Goal: Task Accomplishment & Management: Manage account settings

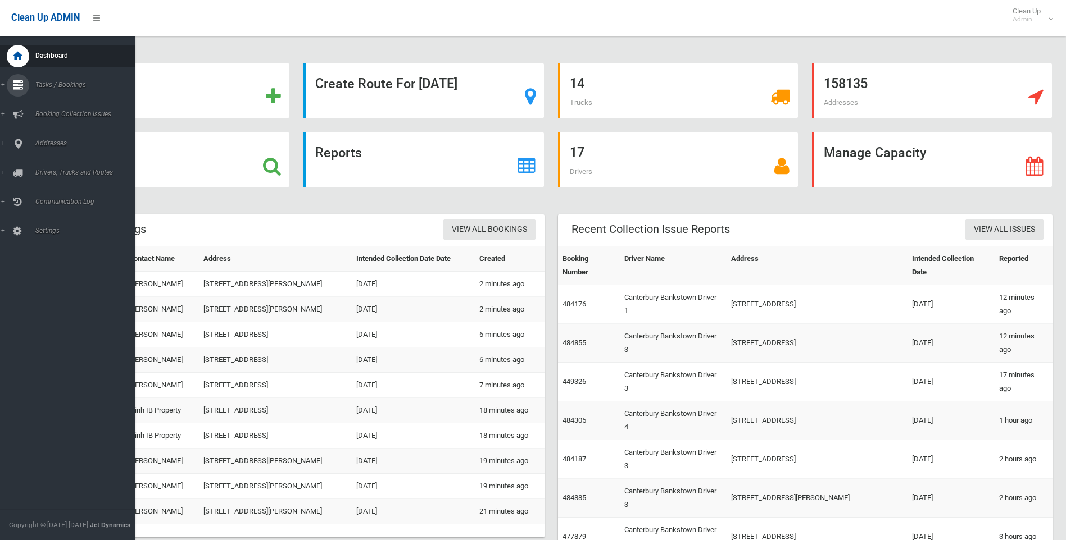
click at [13, 81] on icon at bounding box center [18, 85] width 10 height 22
click at [50, 166] on span "Search" at bounding box center [83, 167] width 102 height 8
click at [19, 139] on icon at bounding box center [18, 144] width 10 height 22
click at [42, 159] on span "All Addresses" at bounding box center [83, 163] width 102 height 8
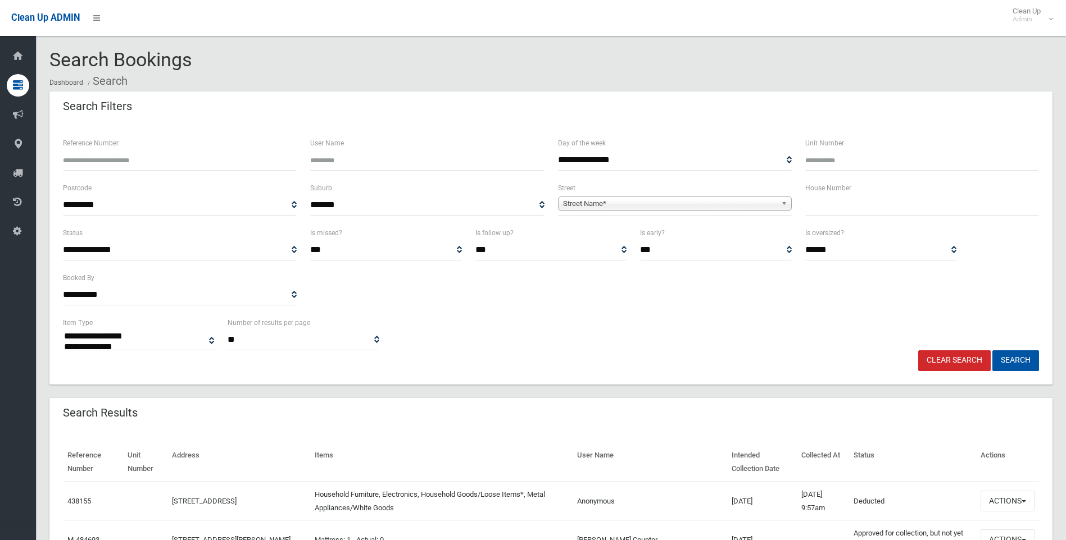
select select
click at [888, 204] on input "text" at bounding box center [922, 205] width 234 height 21
type input "*"
click at [619, 207] on span "Street Name*" at bounding box center [669, 203] width 213 height 13
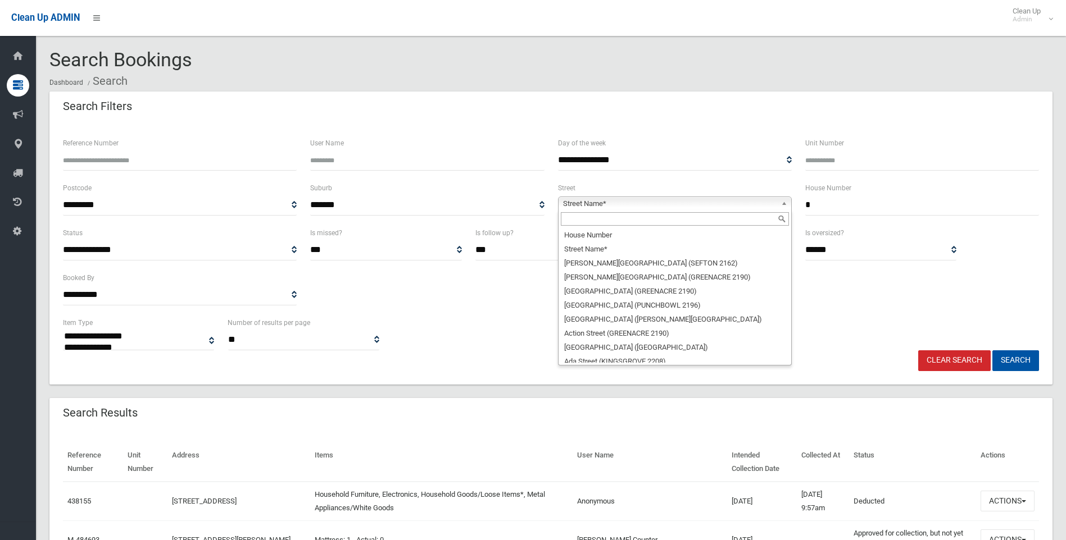
click at [620, 220] on input "text" at bounding box center [675, 218] width 228 height 13
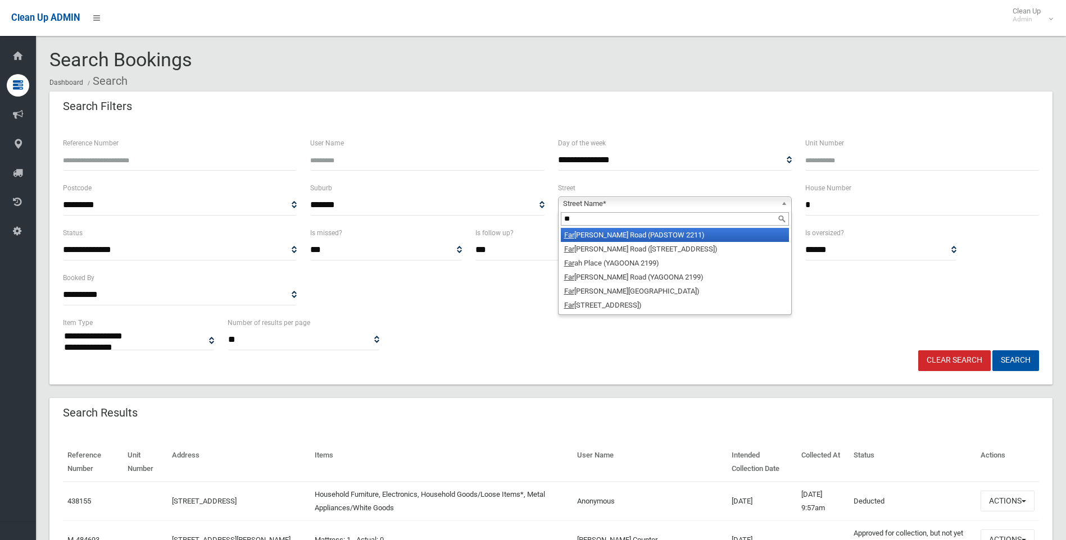
type input "*"
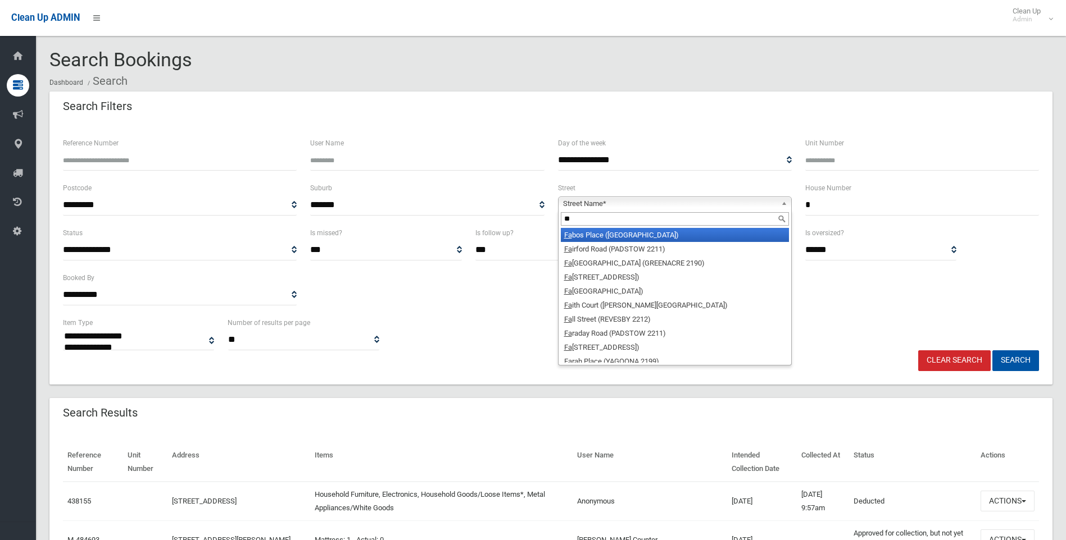
type input "*"
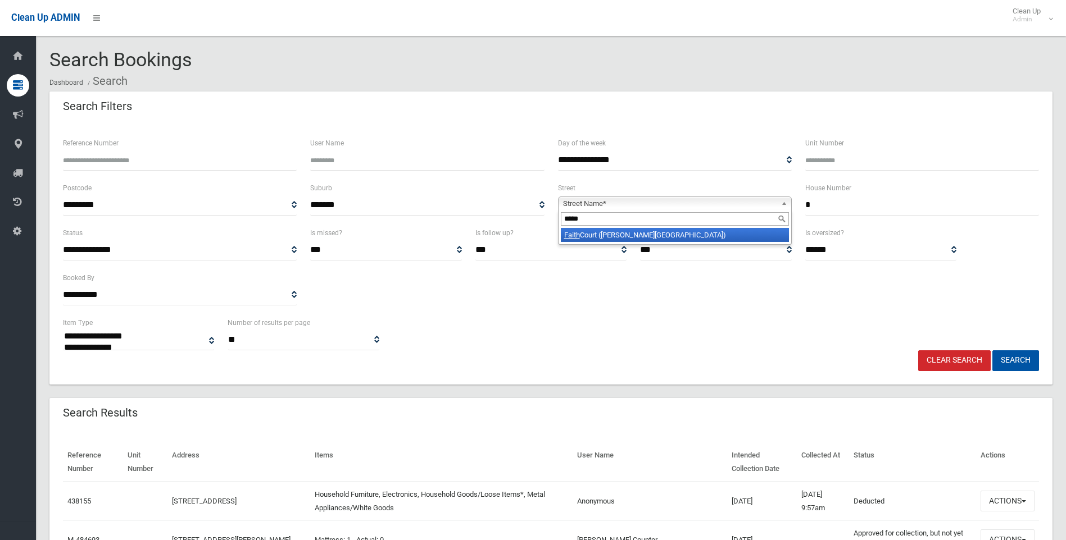
type input "*****"
click at [613, 239] on li "Faith Court (GEORGES HALL 2198)" at bounding box center [675, 235] width 228 height 14
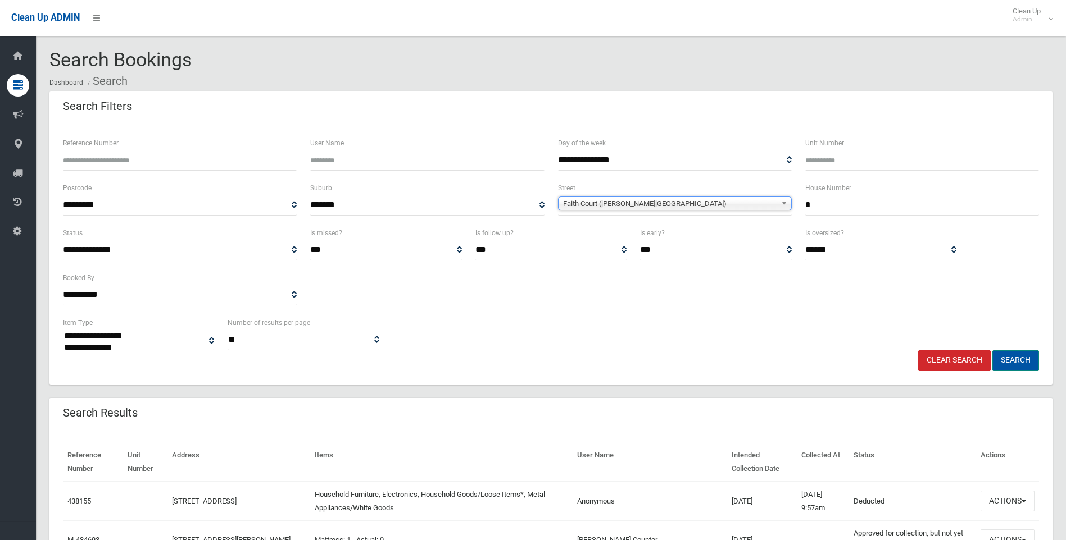
click at [1013, 361] on button "Search" at bounding box center [1015, 360] width 47 height 21
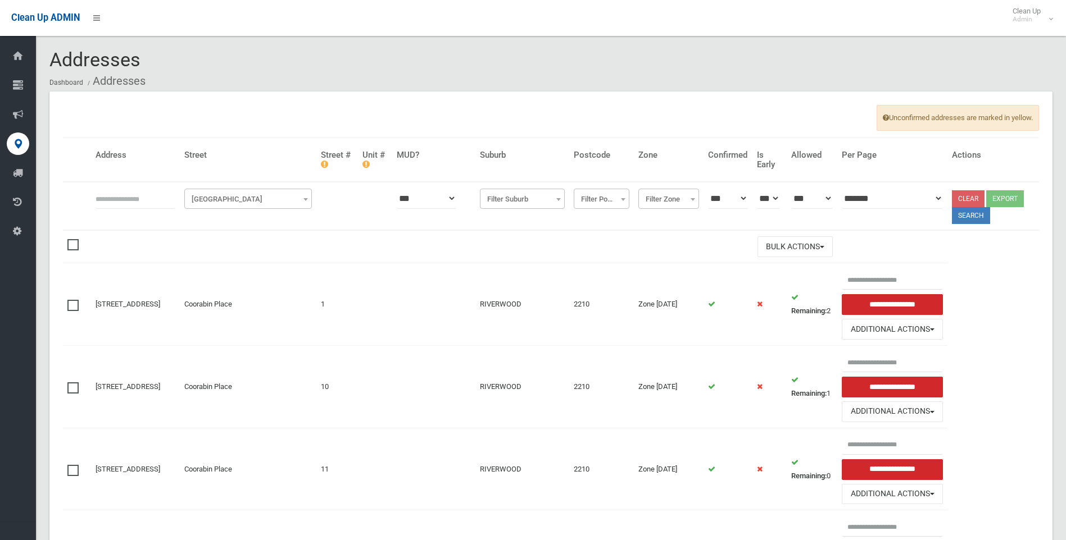
click at [121, 207] on input "text" at bounding box center [135, 198] width 80 height 21
type input "*"
click at [267, 197] on span "Filter Street" at bounding box center [248, 200] width 122 height 16
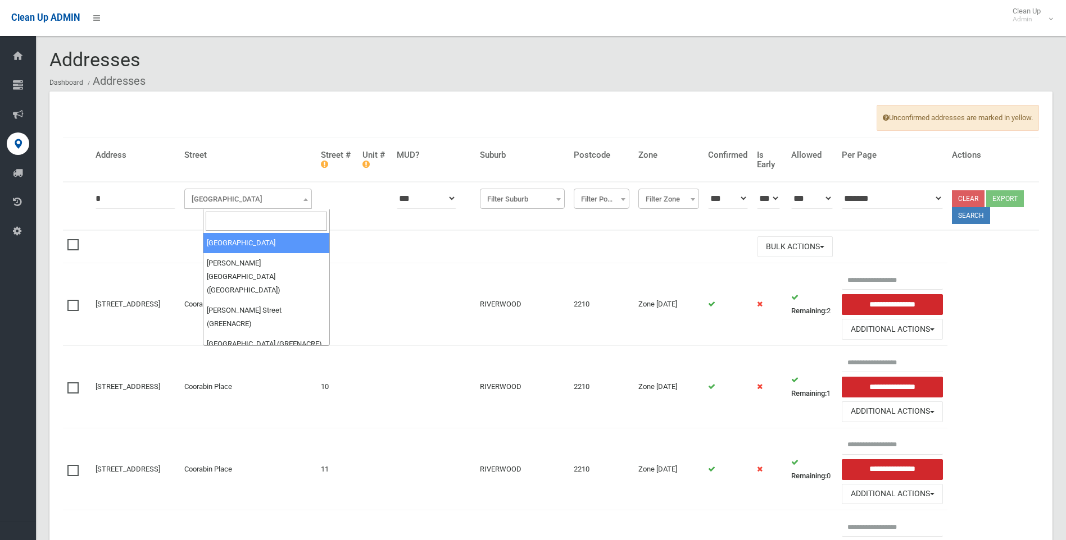
click at [262, 222] on input "search" at bounding box center [267, 221] width 122 height 19
type input "*****"
select select "****"
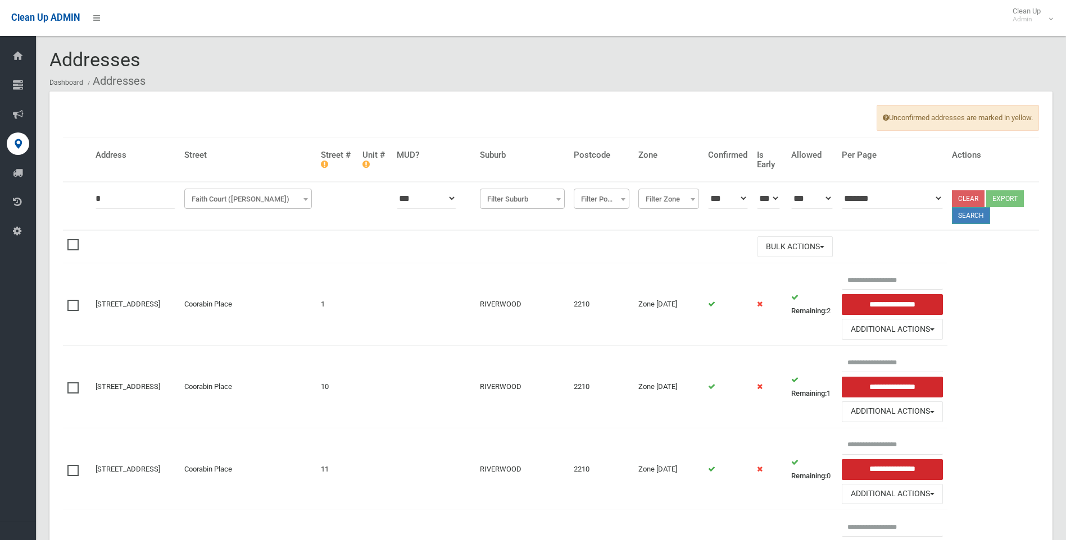
click at [981, 221] on button "Search" at bounding box center [971, 215] width 38 height 17
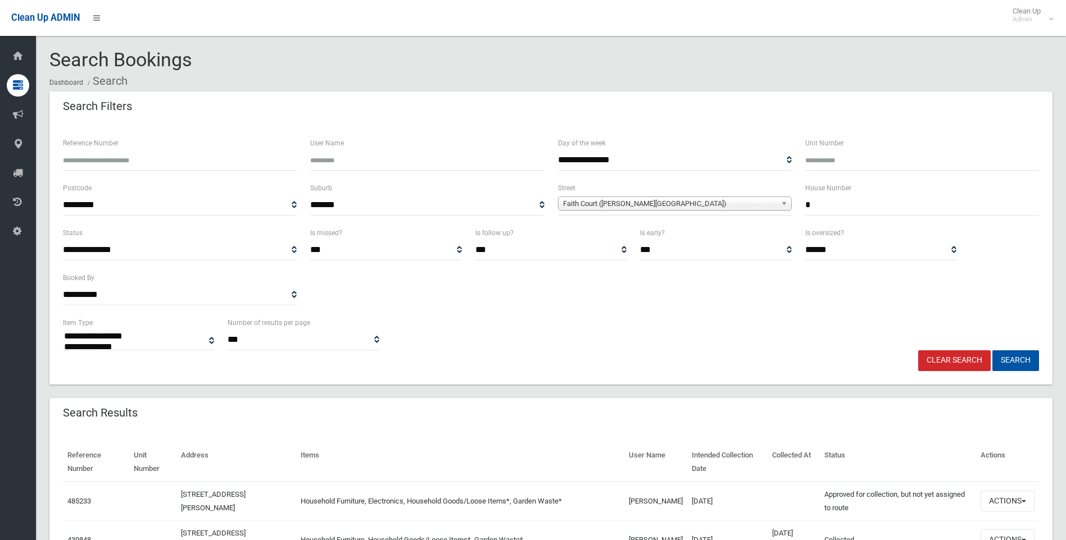
select select
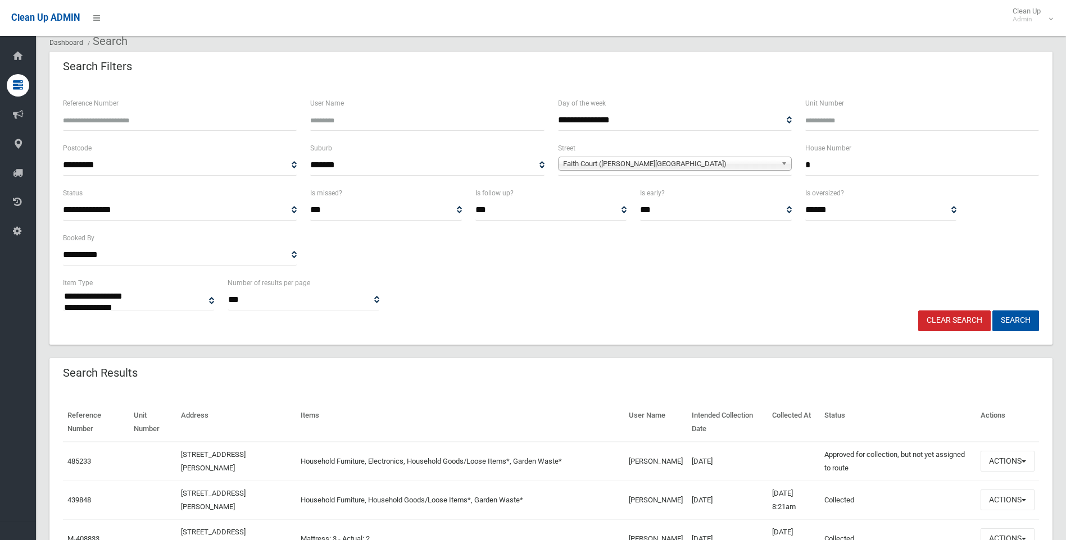
scroll to position [112, 0]
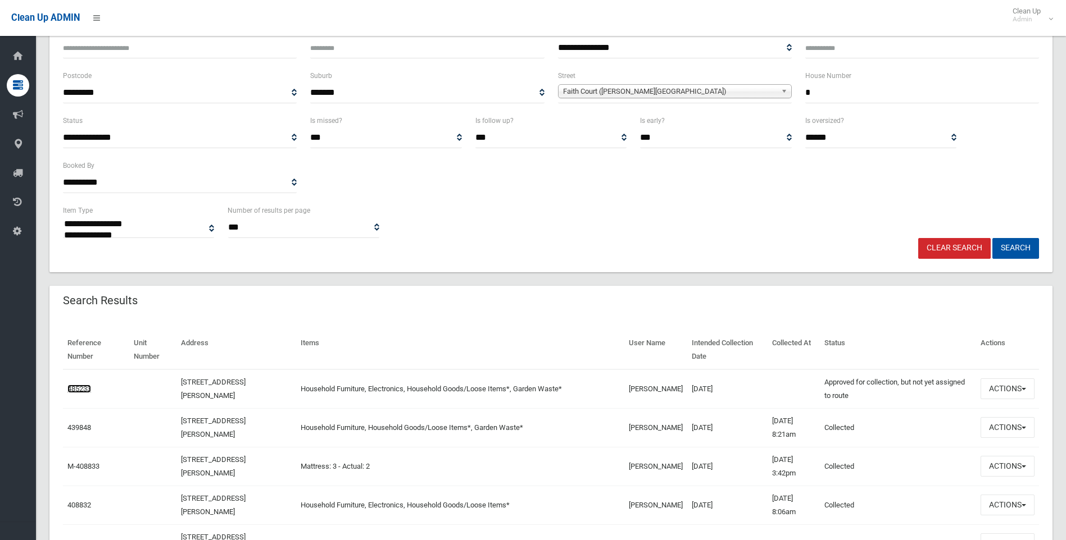
click at [80, 389] on link "485233" at bounding box center [79, 389] width 24 height 8
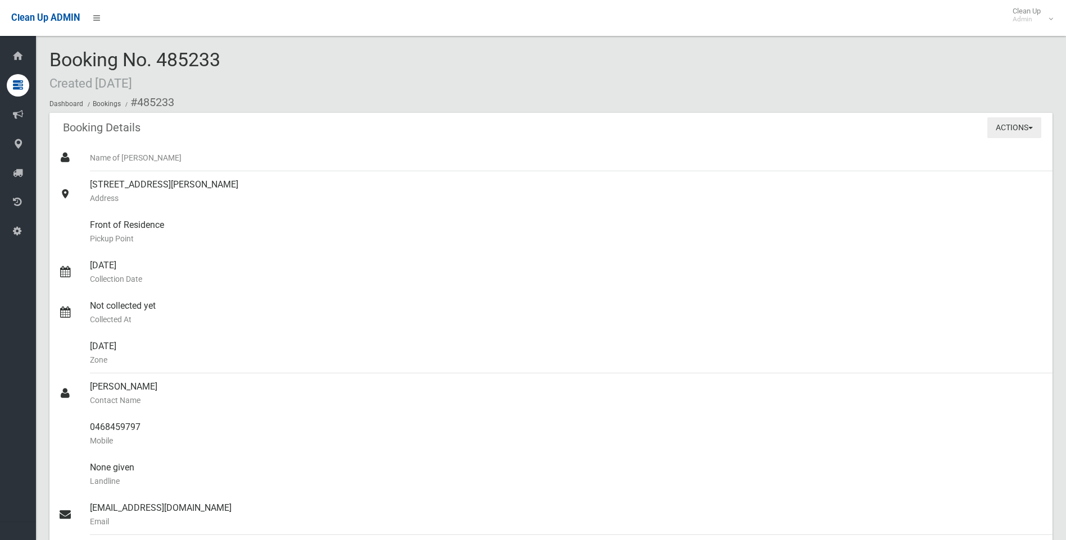
click at [1017, 124] on button "Actions" at bounding box center [1014, 127] width 54 height 21
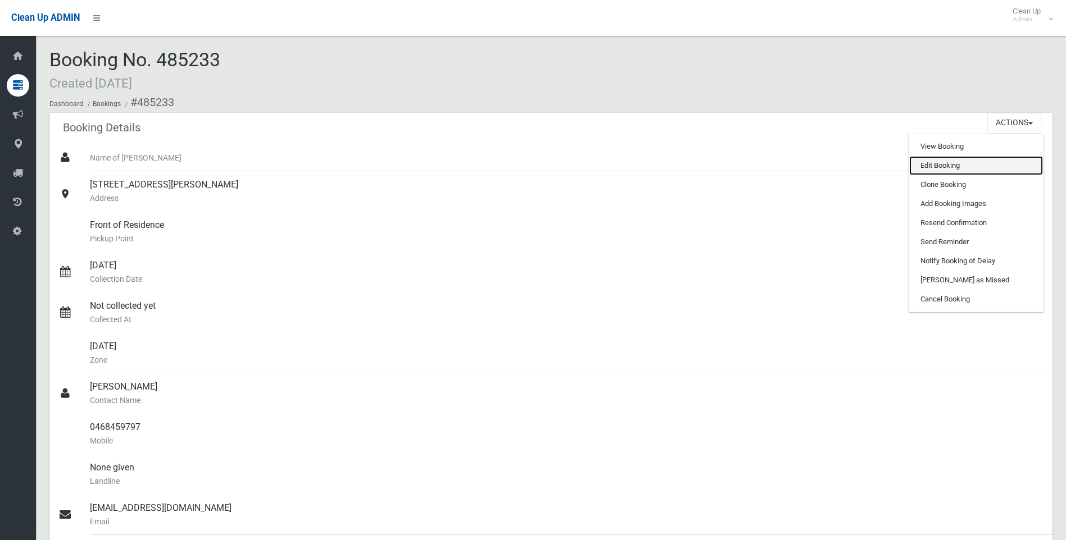
click at [946, 166] on link "Edit Booking" at bounding box center [976, 165] width 134 height 19
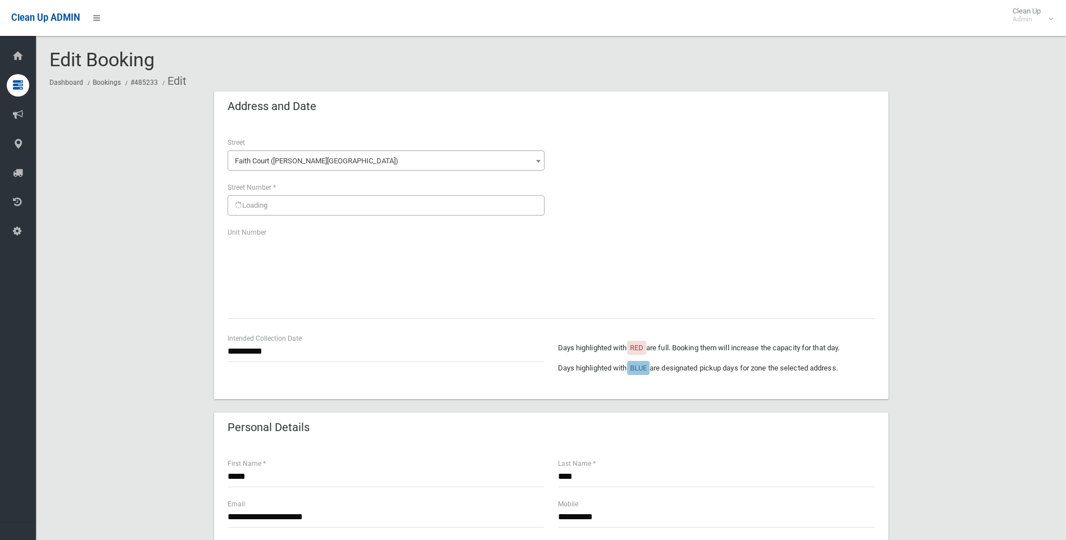
scroll to position [225, 0]
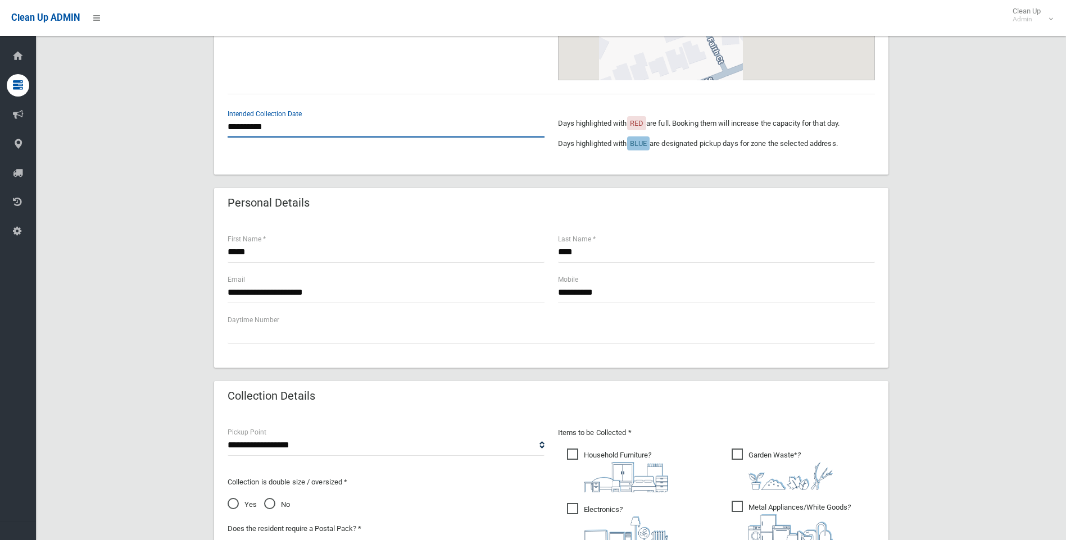
click at [337, 131] on input "**********" at bounding box center [385, 127] width 317 height 21
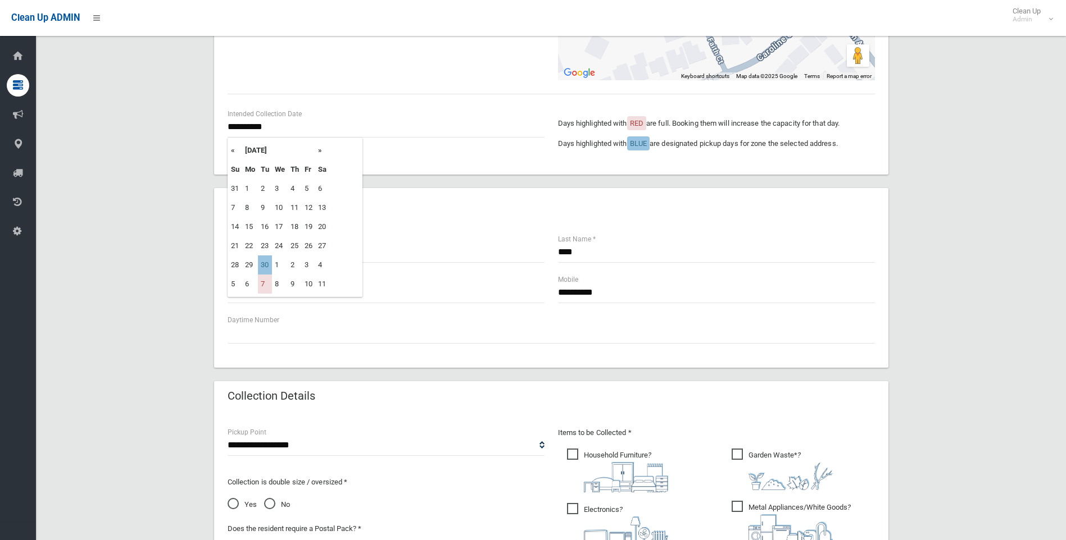
click at [319, 150] on th "»" at bounding box center [322, 150] width 14 height 19
click at [266, 191] on td "30" at bounding box center [265, 188] width 14 height 19
type input "**********"
click at [280, 125] on input "**********" at bounding box center [385, 127] width 317 height 21
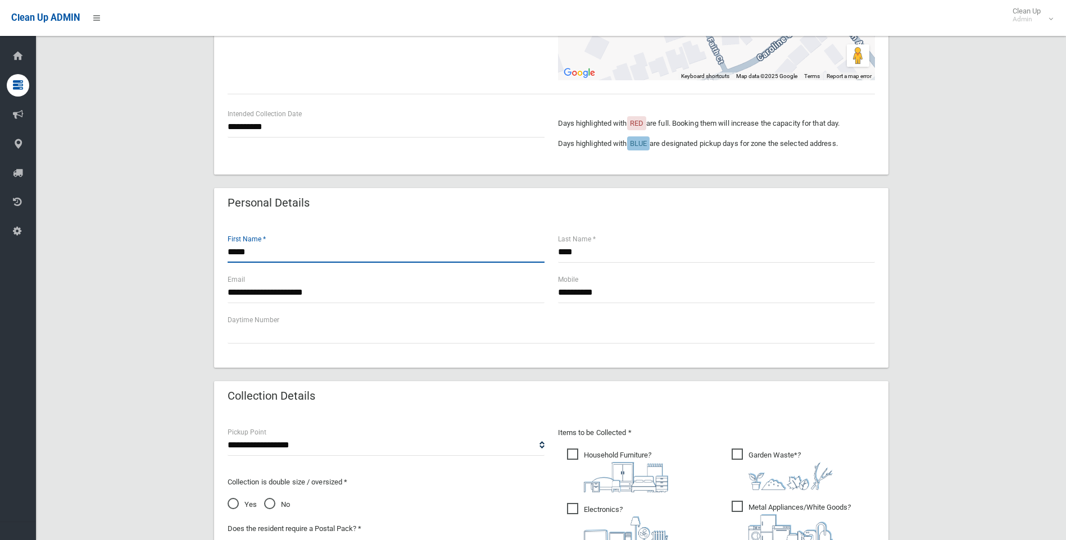
click at [431, 243] on input "*****" at bounding box center [385, 252] width 317 height 21
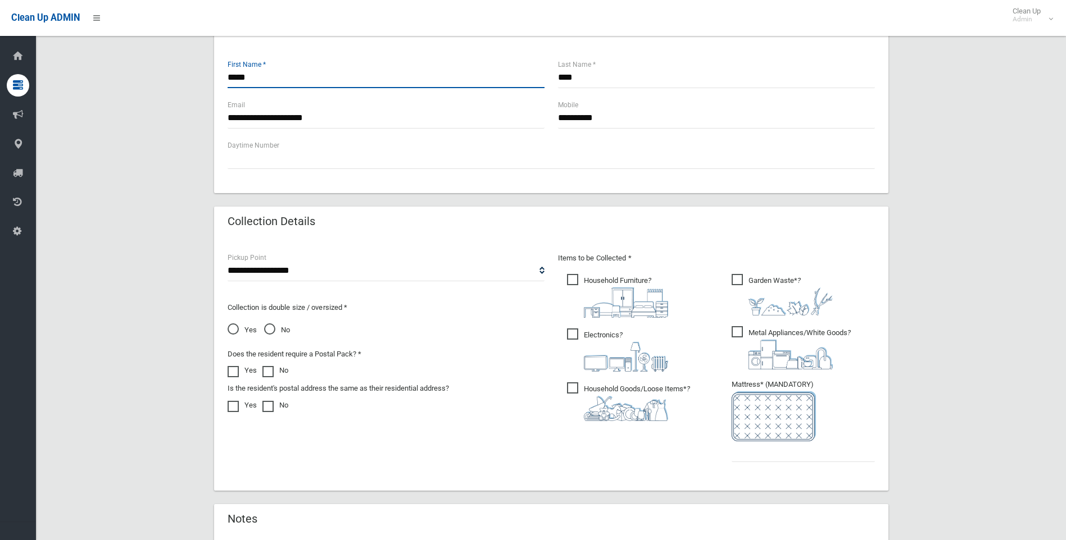
scroll to position [506, 0]
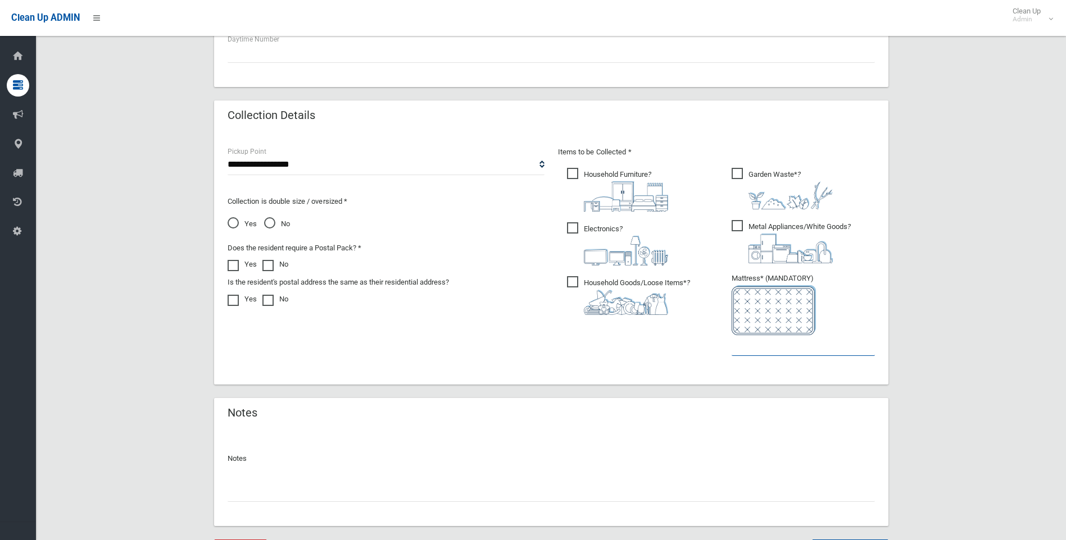
click at [755, 352] on input "text" at bounding box center [802, 345] width 143 height 21
type input "*"
click at [739, 221] on span "Metal Appliances/White Goods ?" at bounding box center [790, 241] width 119 height 43
click at [420, 494] on input "text" at bounding box center [550, 491] width 647 height 21
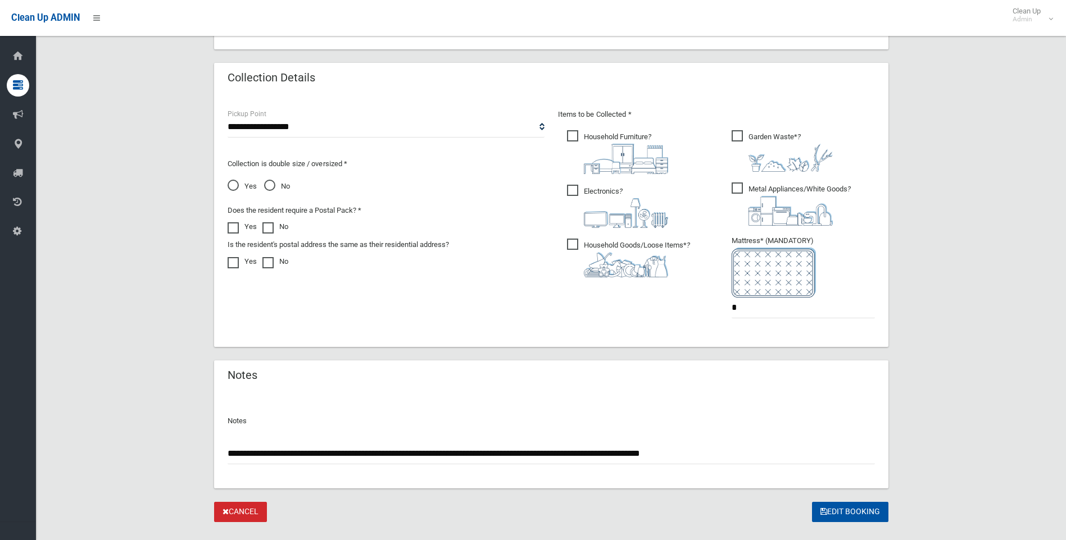
scroll to position [566, 0]
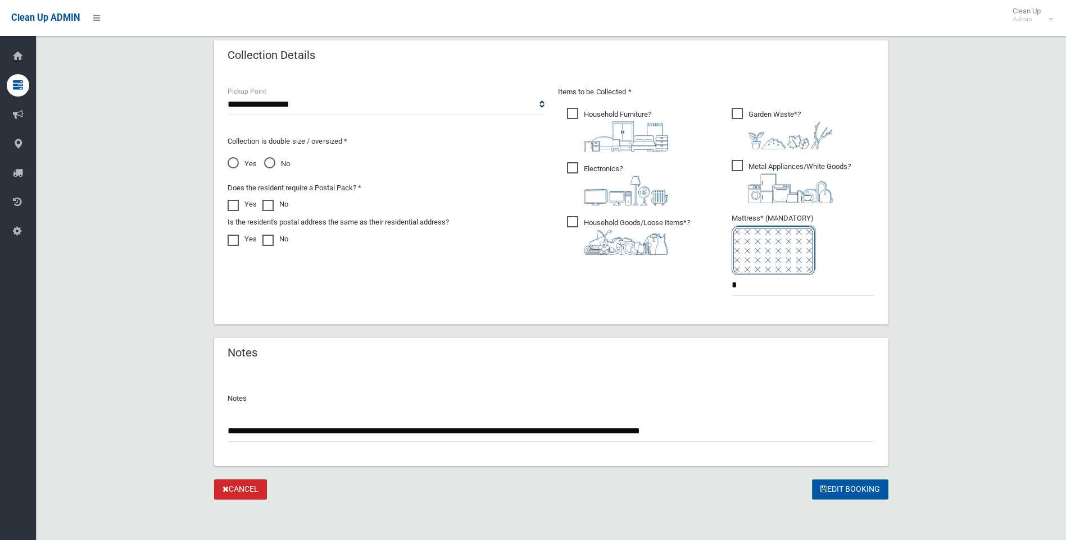
type input "**********"
click at [822, 488] on icon "submit" at bounding box center [823, 489] width 7 height 8
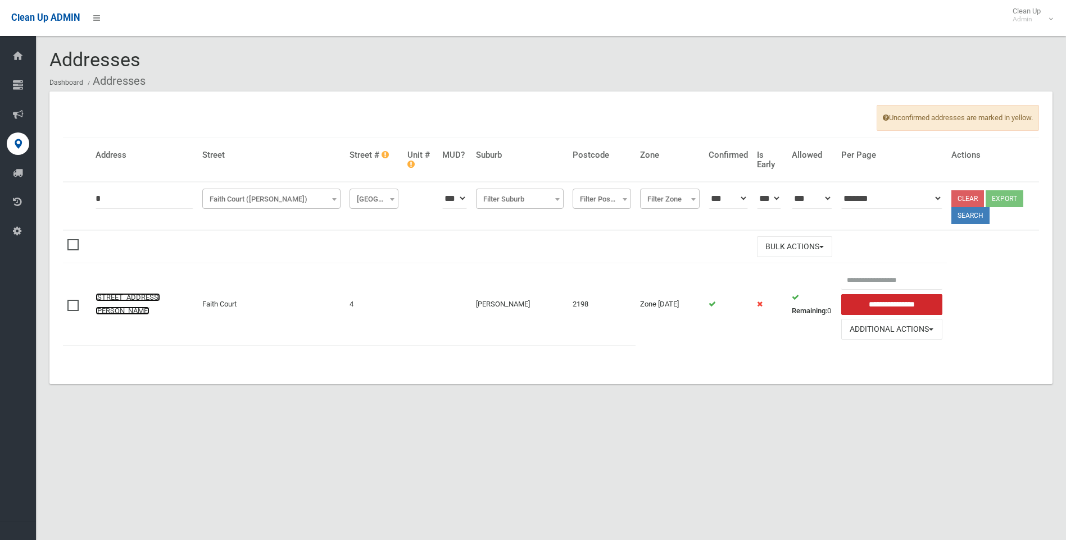
click at [128, 298] on link "[STREET_ADDRESS][PERSON_NAME]" at bounding box center [127, 304] width 65 height 22
click at [128, 301] on link "[STREET_ADDRESS][PERSON_NAME]" at bounding box center [127, 304] width 65 height 22
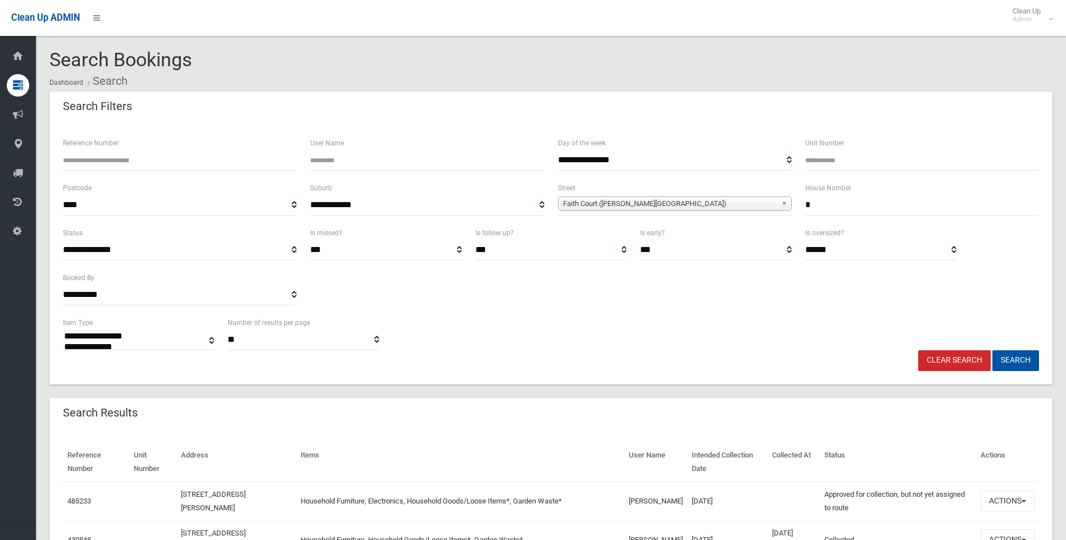
select select
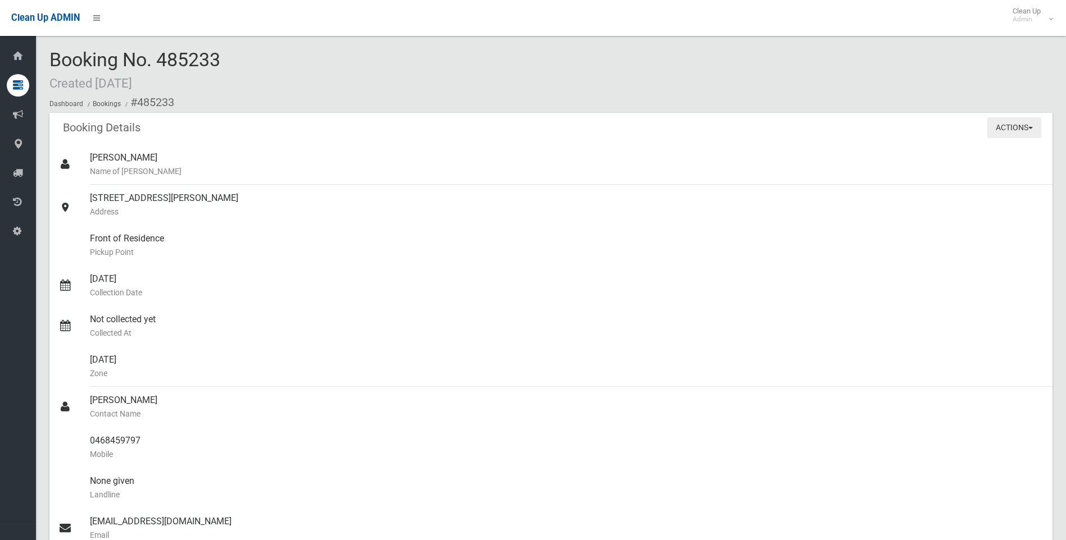
click at [1002, 128] on button "Actions" at bounding box center [1014, 127] width 54 height 21
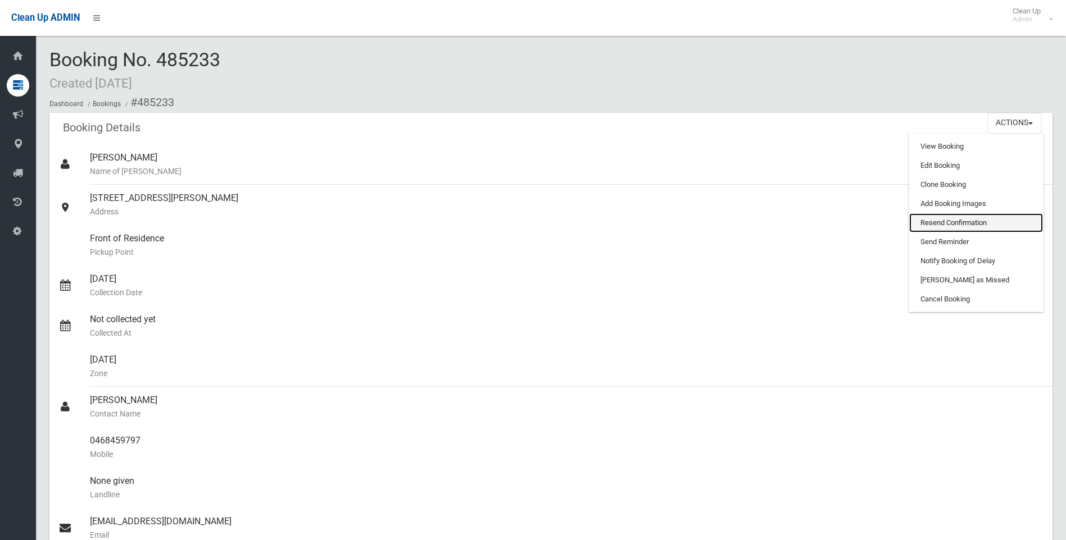
click at [954, 221] on link "Resend Confirmation" at bounding box center [976, 222] width 134 height 19
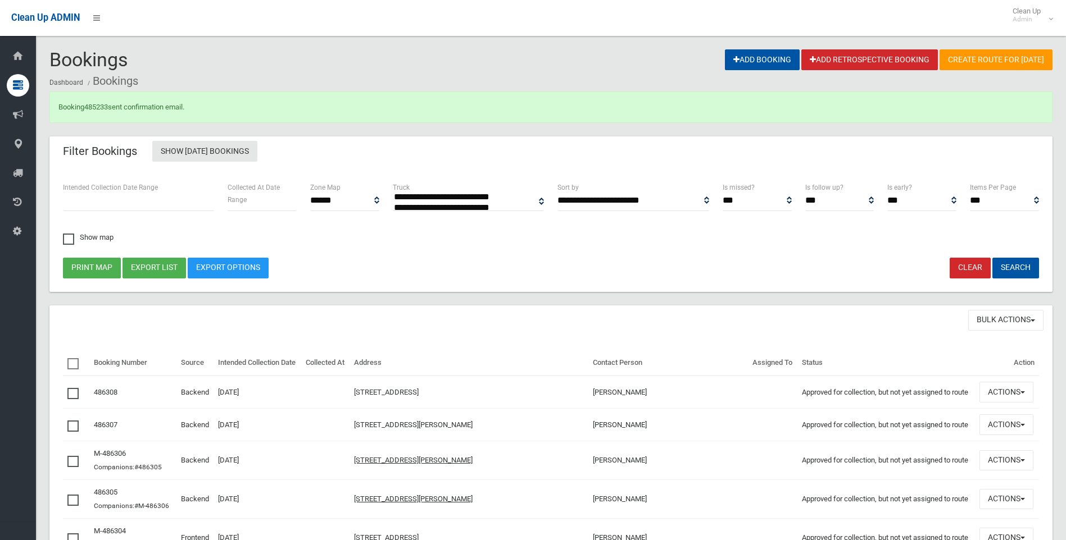
select select
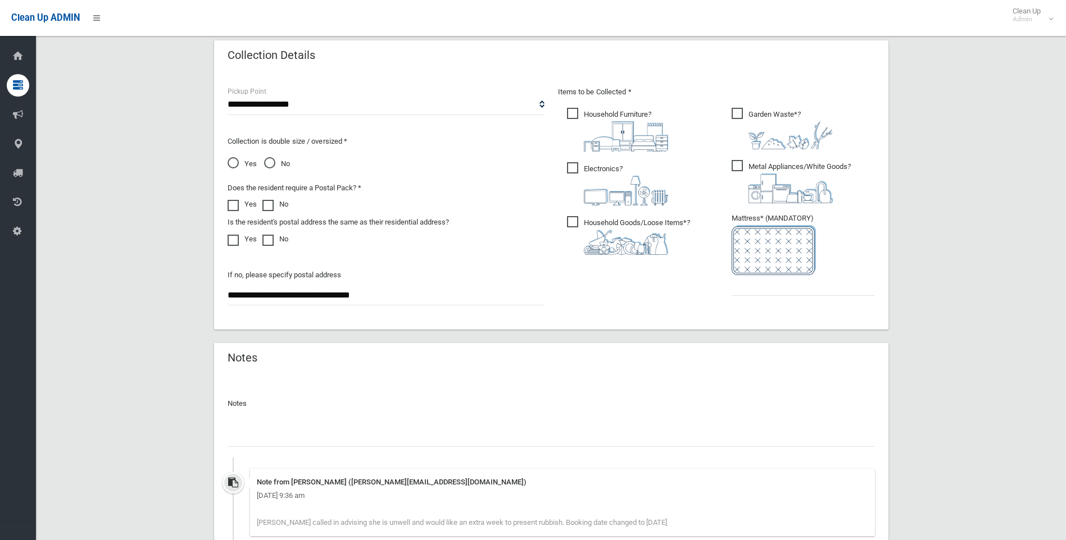
scroll to position [566, 0]
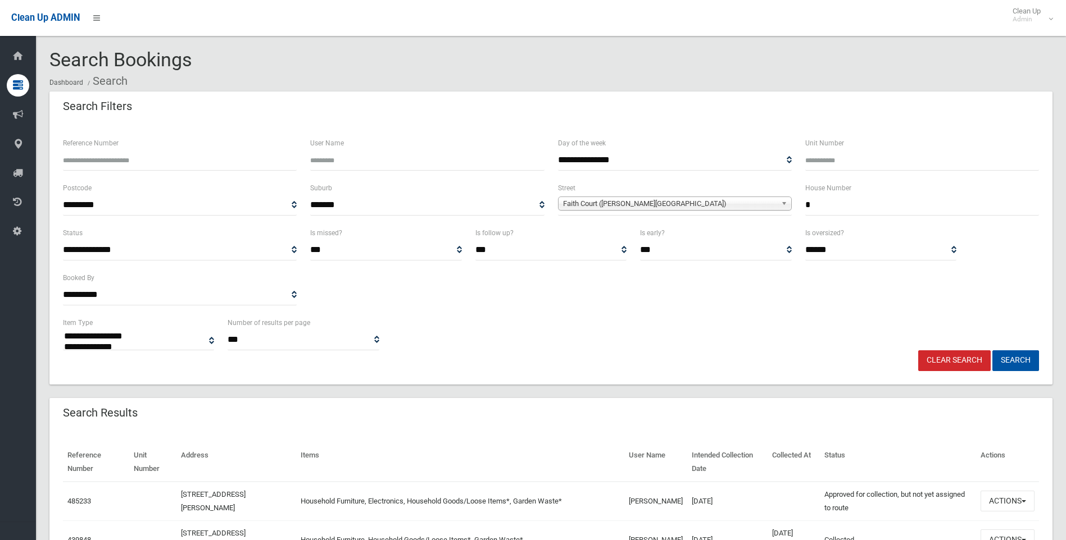
select select
click at [938, 365] on link "Clear Search" at bounding box center [954, 360] width 72 height 21
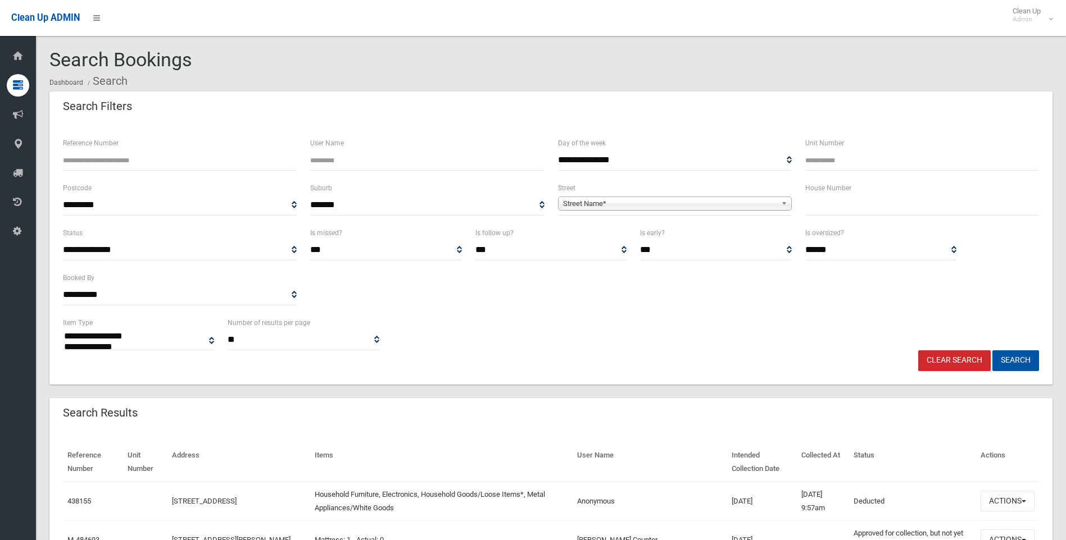
select select
